Goal: Task Accomplishment & Management: Manage account settings

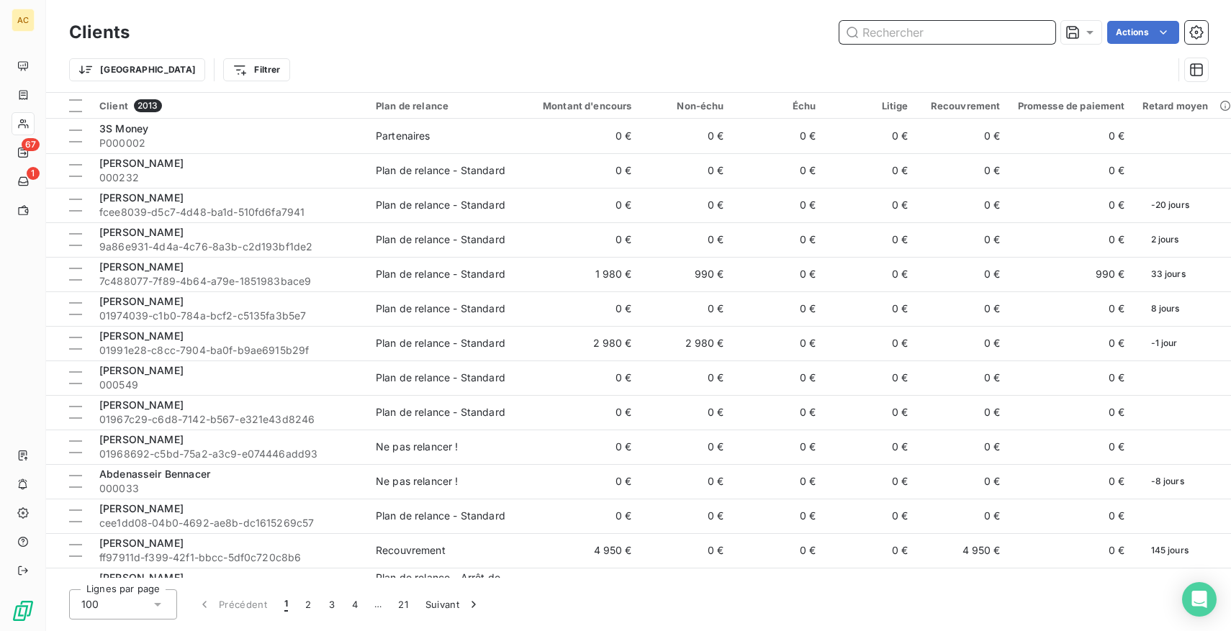
click at [916, 27] on input "text" at bounding box center [947, 32] width 216 height 23
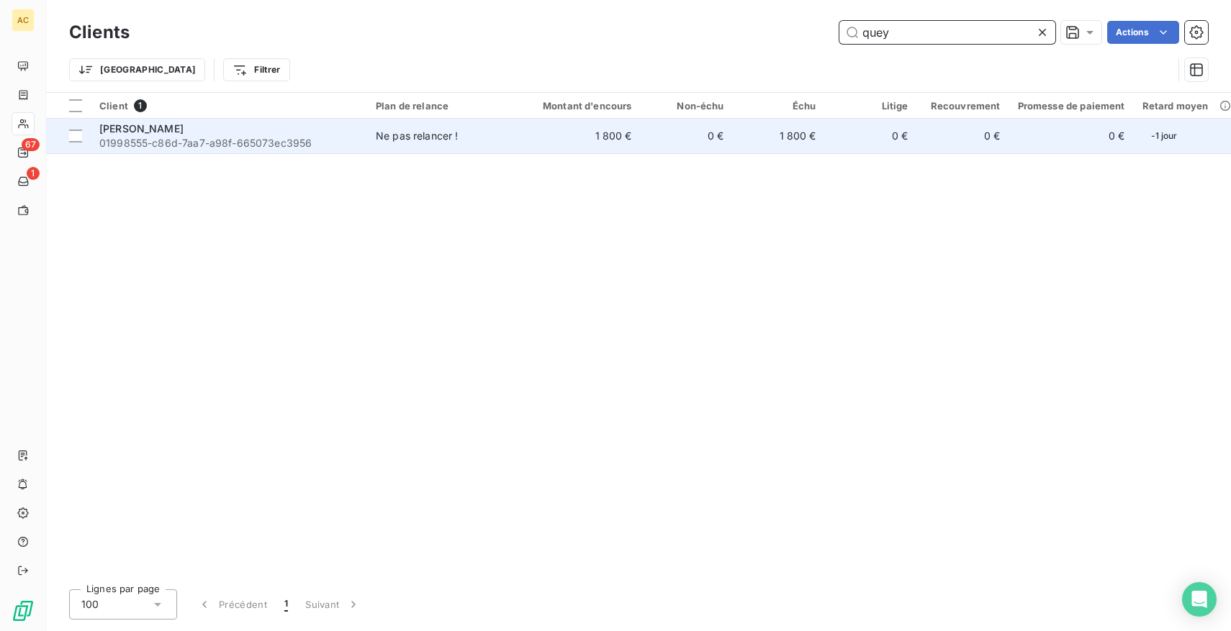
type input "quey"
click at [271, 119] on td "[PERSON_NAME] 01998555-c86d-7aa7-a98f-665073ec3956" at bounding box center [229, 136] width 276 height 35
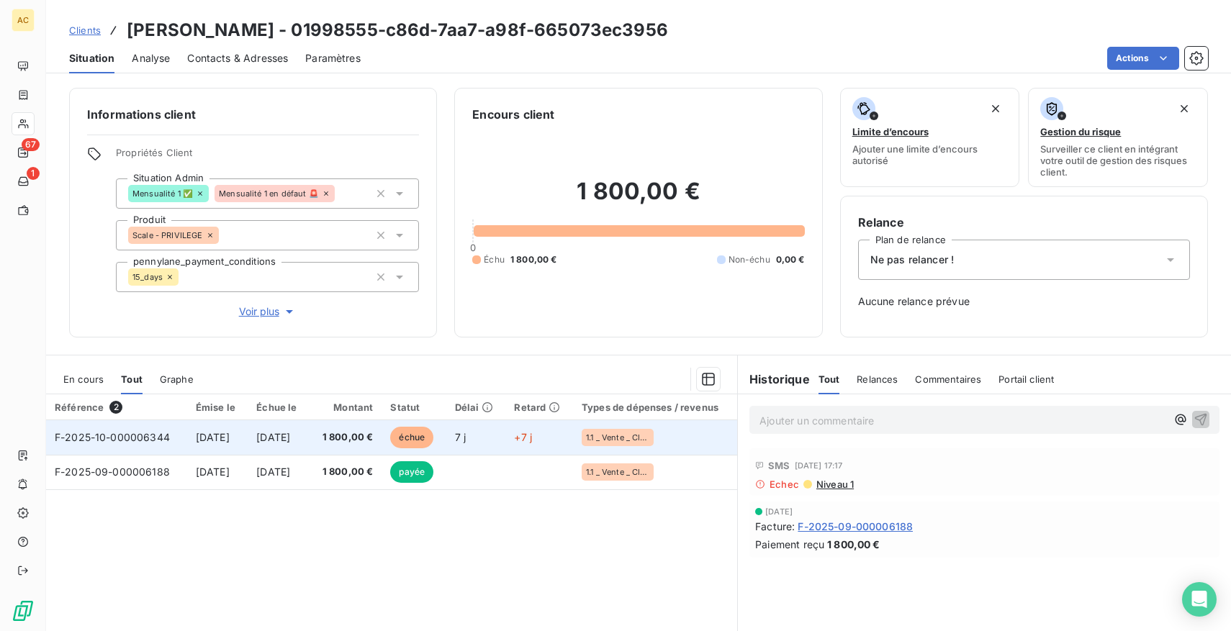
click at [532, 438] on span "+7 j" at bounding box center [523, 437] width 18 height 12
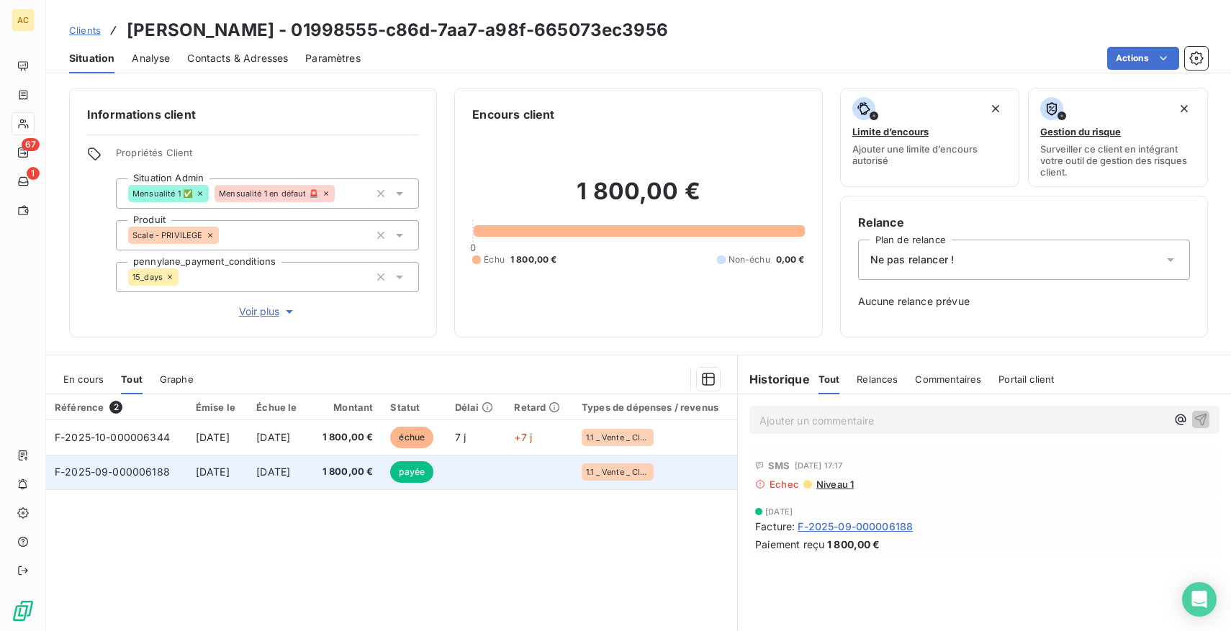
click at [374, 474] on span "1 800,00 €" at bounding box center [345, 472] width 55 height 14
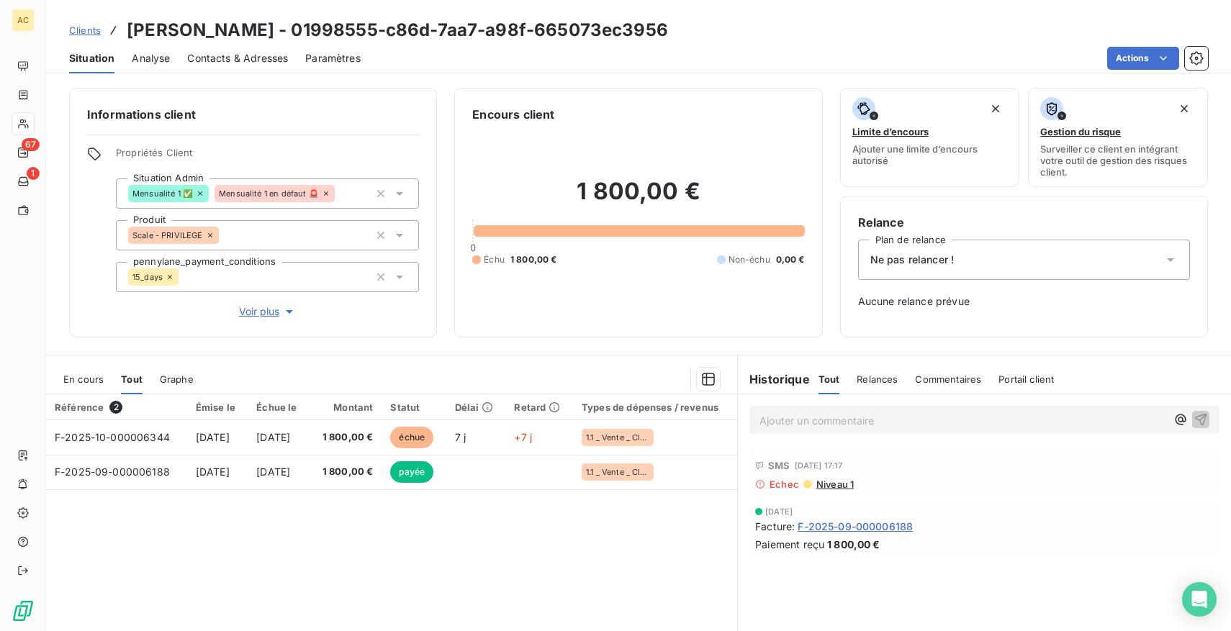
click at [796, 421] on p "Ajouter un commentaire ﻿" at bounding box center [962, 421] width 407 height 18
